Goal: Navigation & Orientation: Find specific page/section

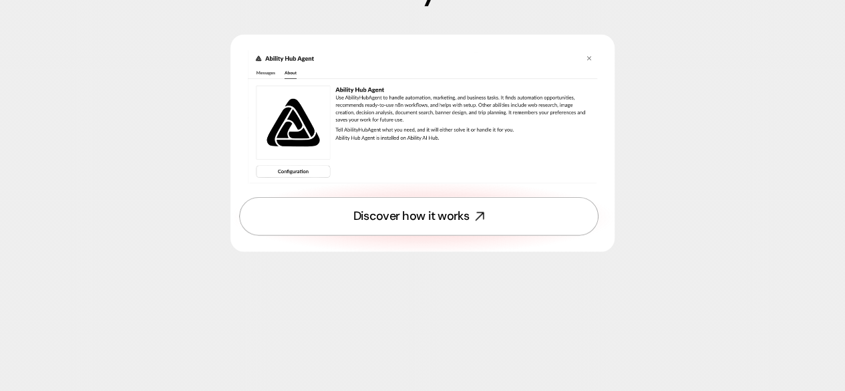
scroll to position [4074, 0]
click at [447, 229] on link "Discover how it works" at bounding box center [418, 215] width 359 height 38
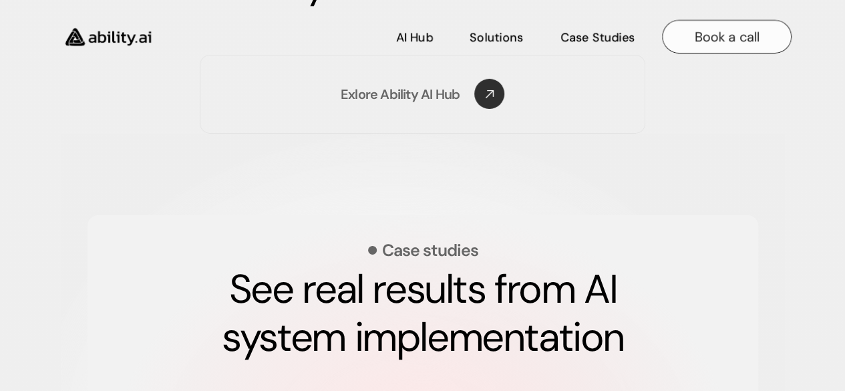
scroll to position [2204, 0]
click at [711, 29] on p "Book a call" at bounding box center [727, 36] width 65 height 19
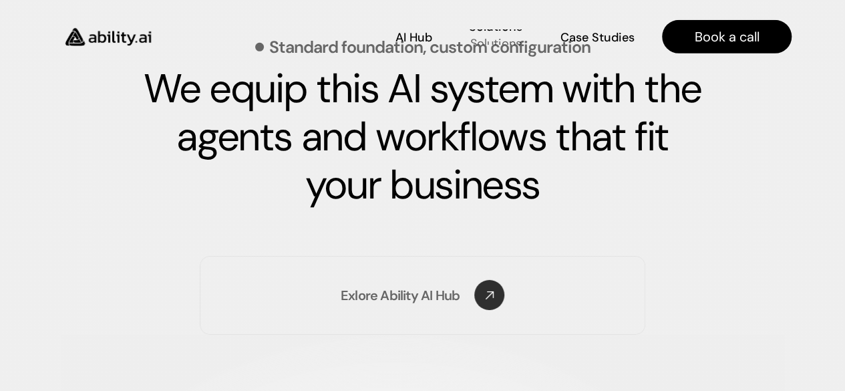
click at [500, 41] on p "Solutions" at bounding box center [495, 43] width 51 height 17
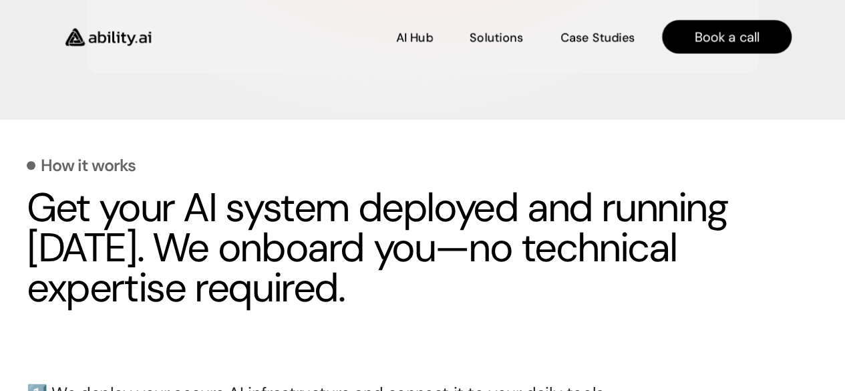
scroll to position [2826, 0]
click at [570, 40] on p "Case Studies" at bounding box center [598, 35] width 72 height 17
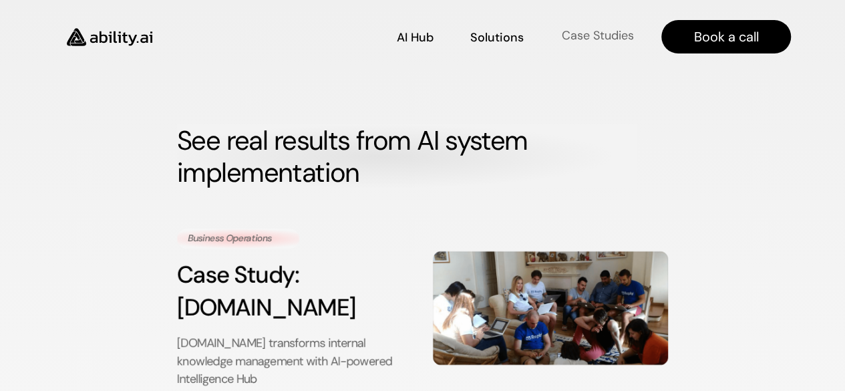
click at [566, 32] on p "Case Studies" at bounding box center [597, 35] width 72 height 17
click at [484, 33] on p "Solutions" at bounding box center [495, 35] width 51 height 17
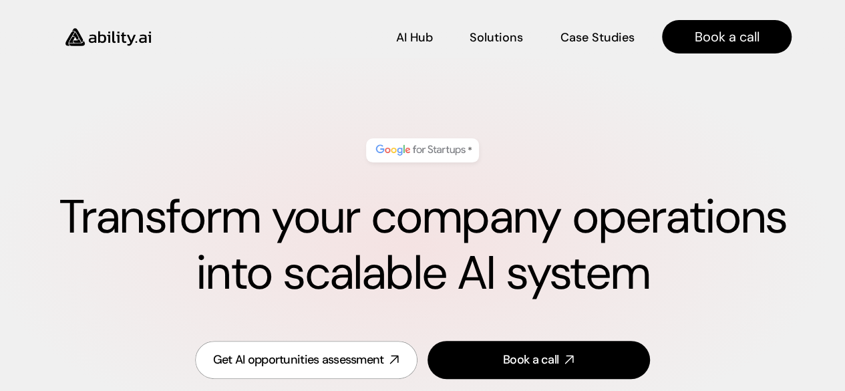
scroll to position [554, 0]
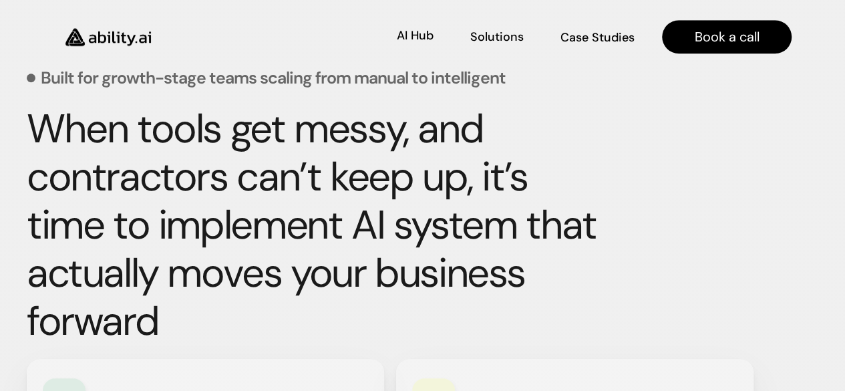
click at [391, 48] on div "AI Hub AI Hub Solutions Solutions Case Studies Case Studies" at bounding box center [403, 36] width 466 height 23
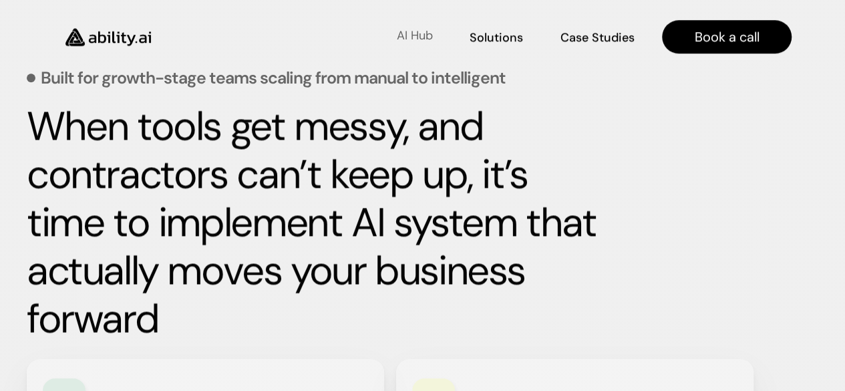
click at [406, 43] on p "AI Hub" at bounding box center [415, 35] width 36 height 17
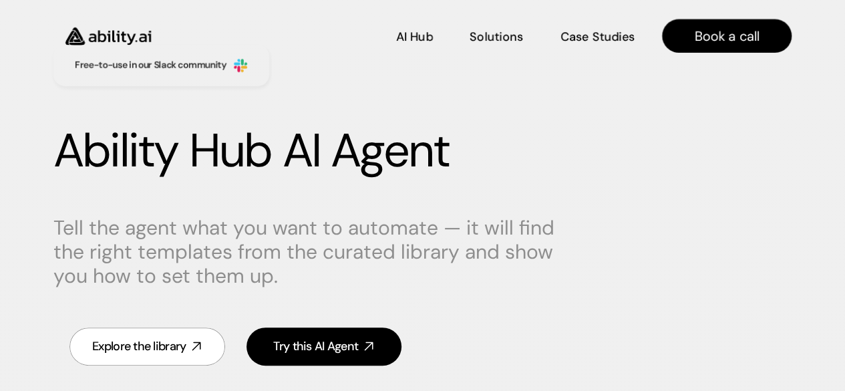
scroll to position [67, 0]
click at [174, 349] on div "Explore the library" at bounding box center [139, 346] width 94 height 17
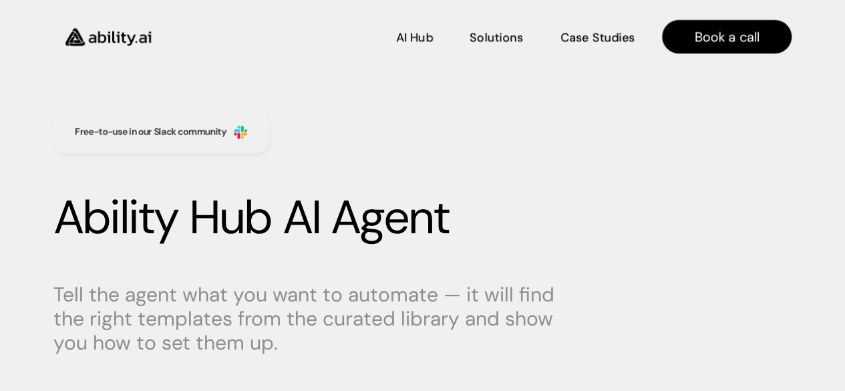
scroll to position [0, 0]
click at [423, 43] on p "AI Hub" at bounding box center [415, 35] width 36 height 17
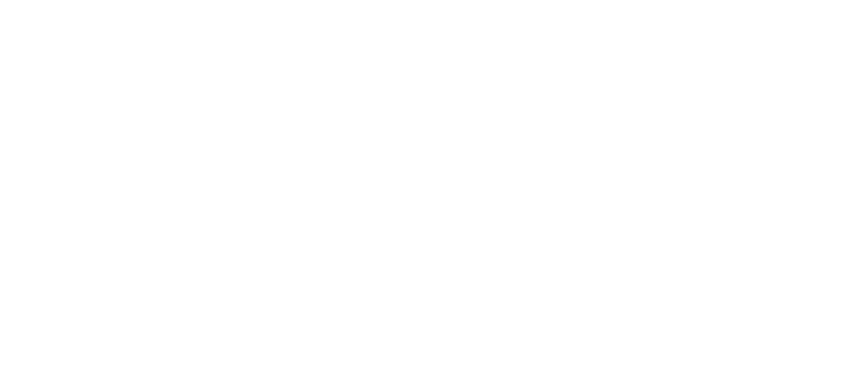
scroll to position [216, 0]
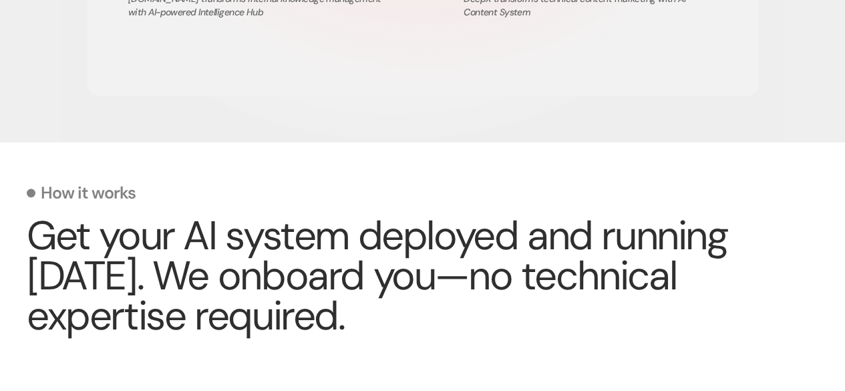
scroll to position [2805, 0]
